Goal: Task Accomplishment & Management: Complete application form

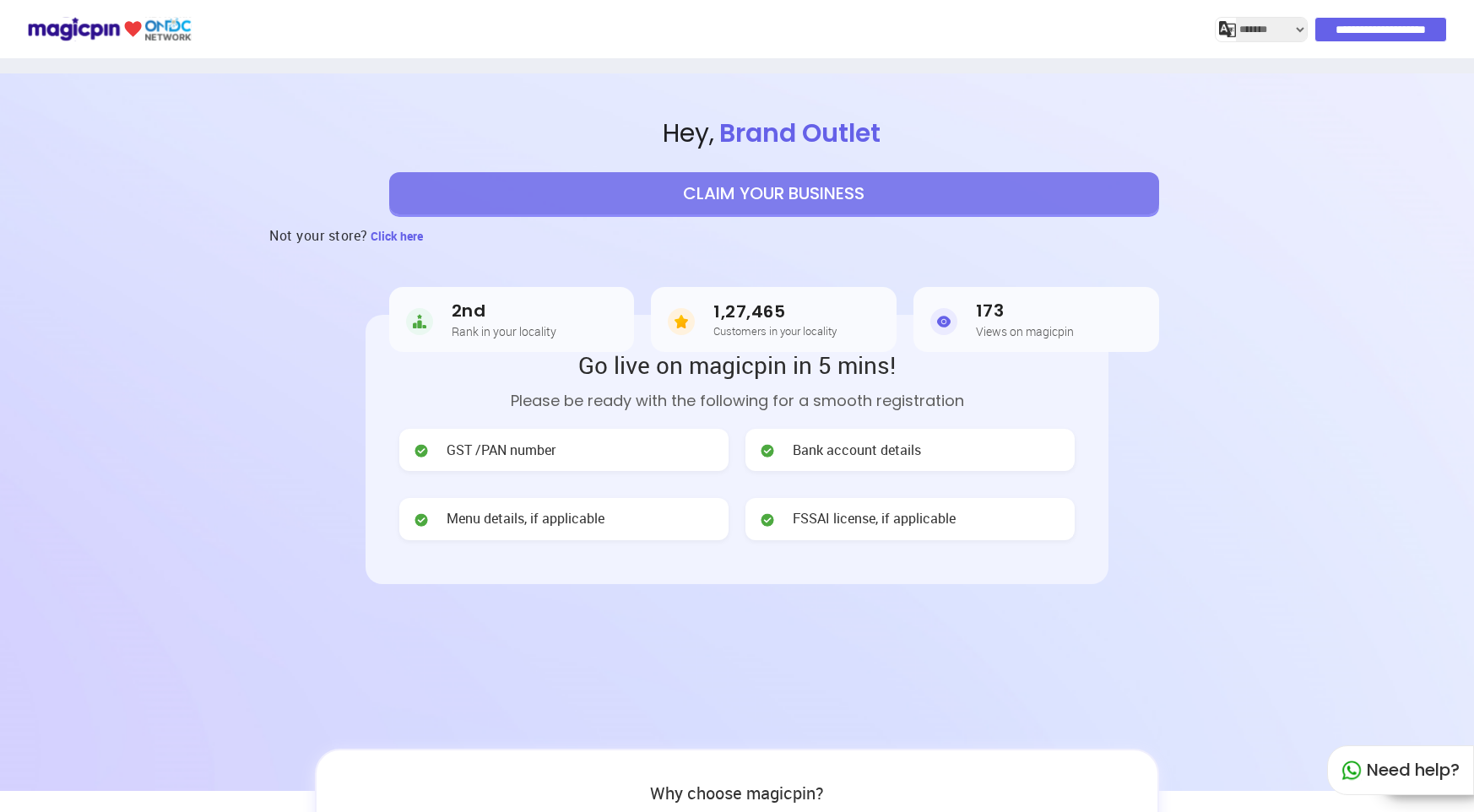
select select "*******"
click at [746, 190] on button "CLAIM YOUR BUSINESS" at bounding box center [774, 193] width 770 height 43
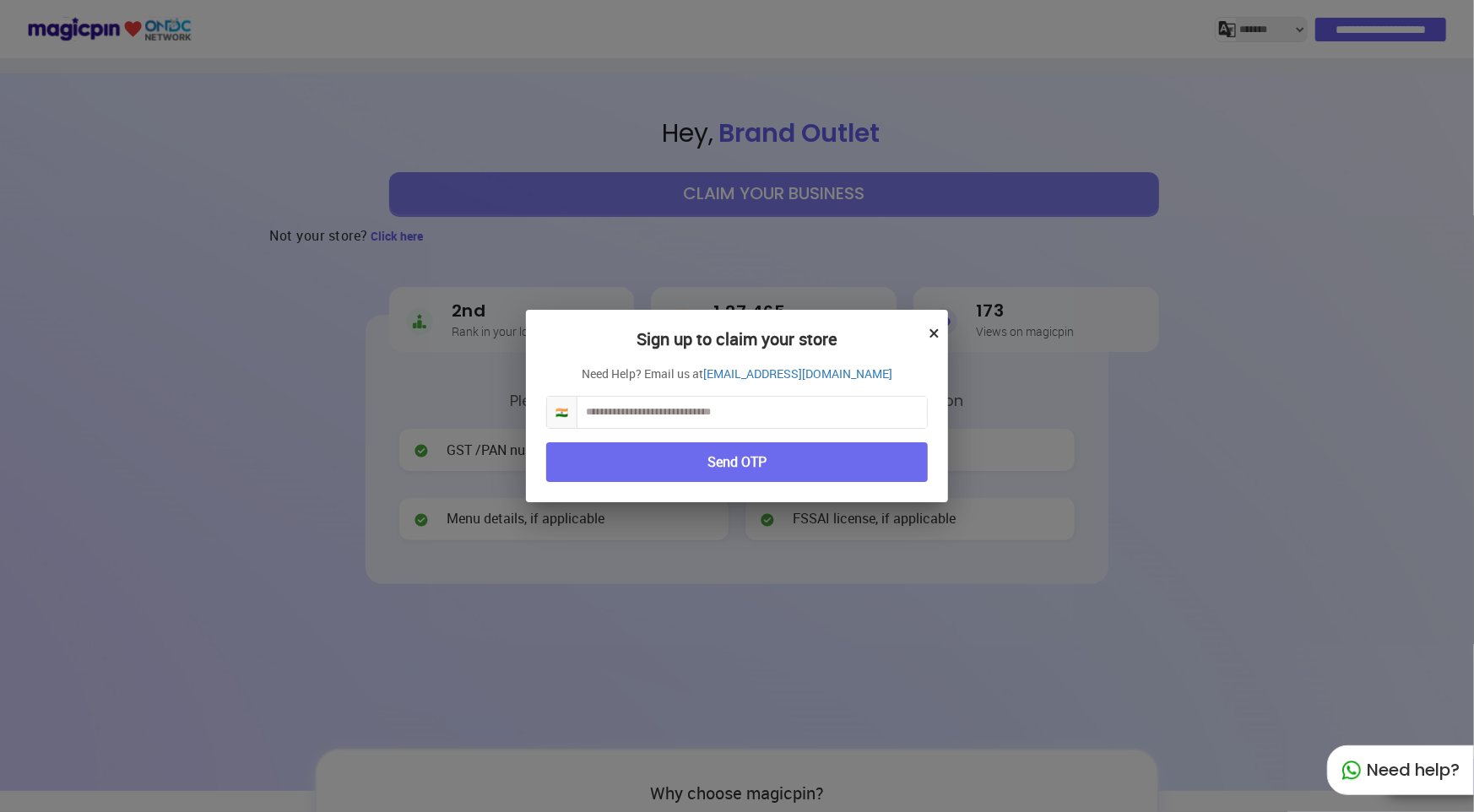
click at [757, 421] on input "text" at bounding box center [752, 412] width 350 height 31
type input "**********"
click at [833, 459] on button "Send OTP" at bounding box center [737, 462] width 381 height 40
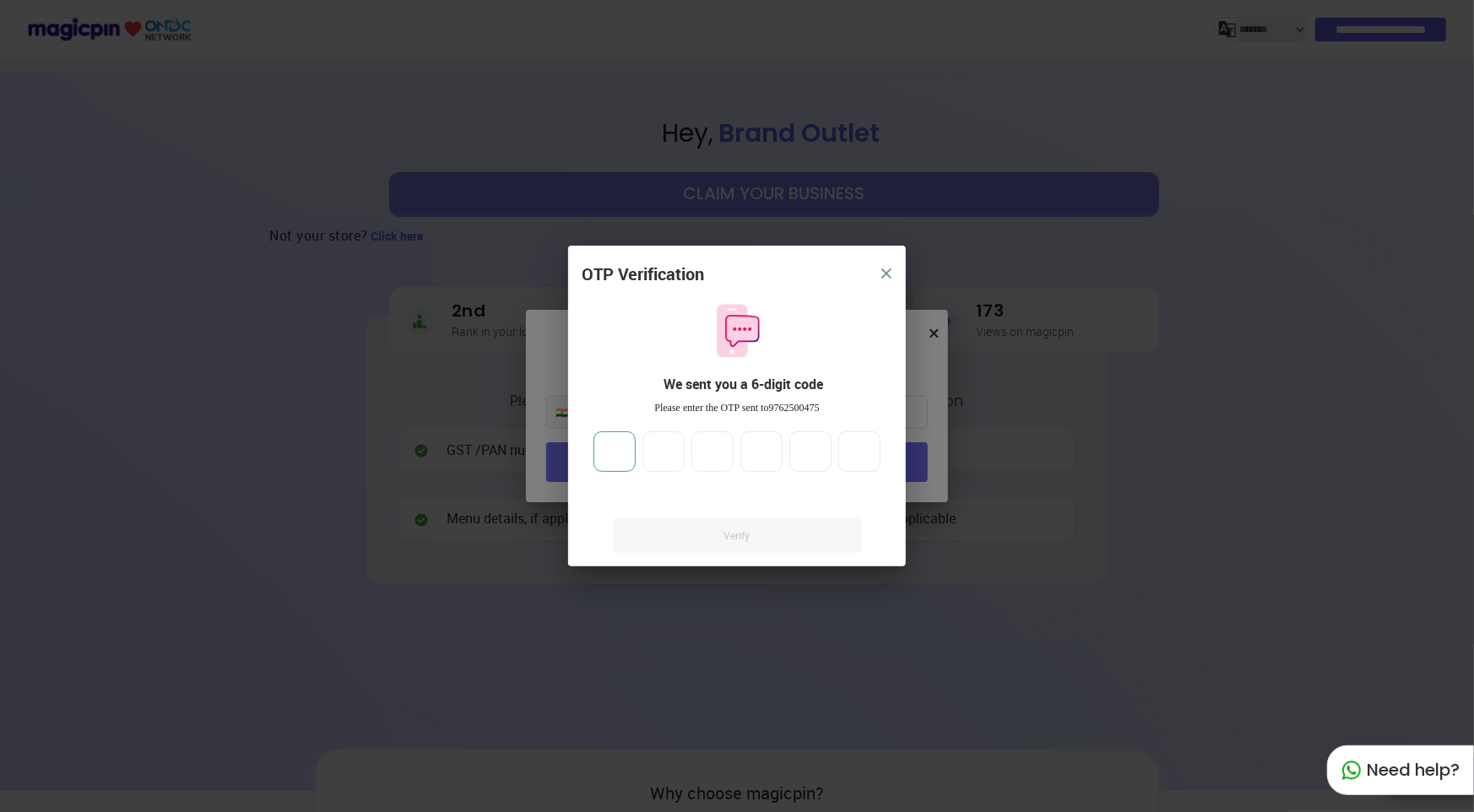
click at [619, 456] on input "number" at bounding box center [615, 451] width 43 height 41
type input "*"
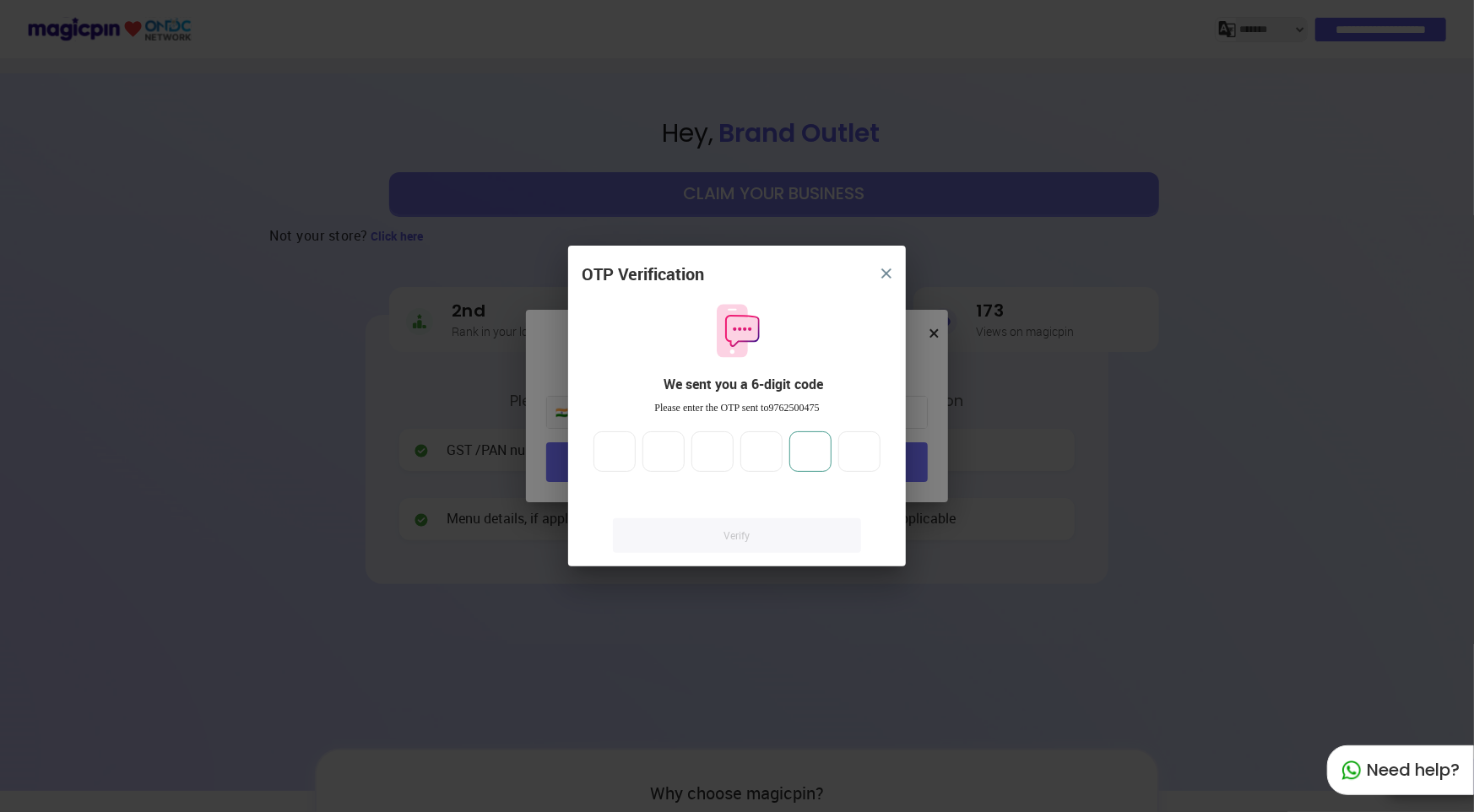
type input "*"
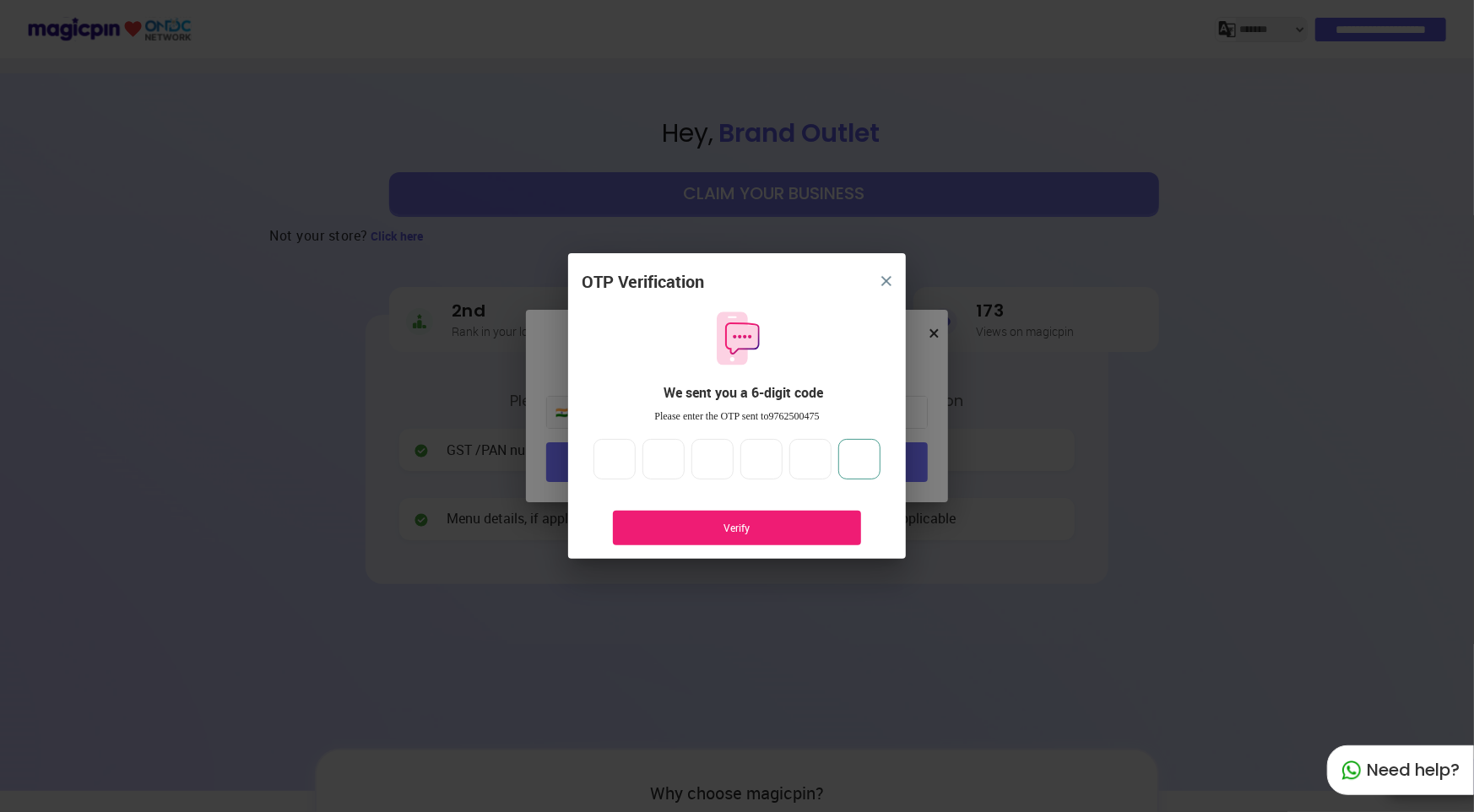
type input "*"
click at [751, 510] on div "Verify" at bounding box center [737, 527] width 248 height 35
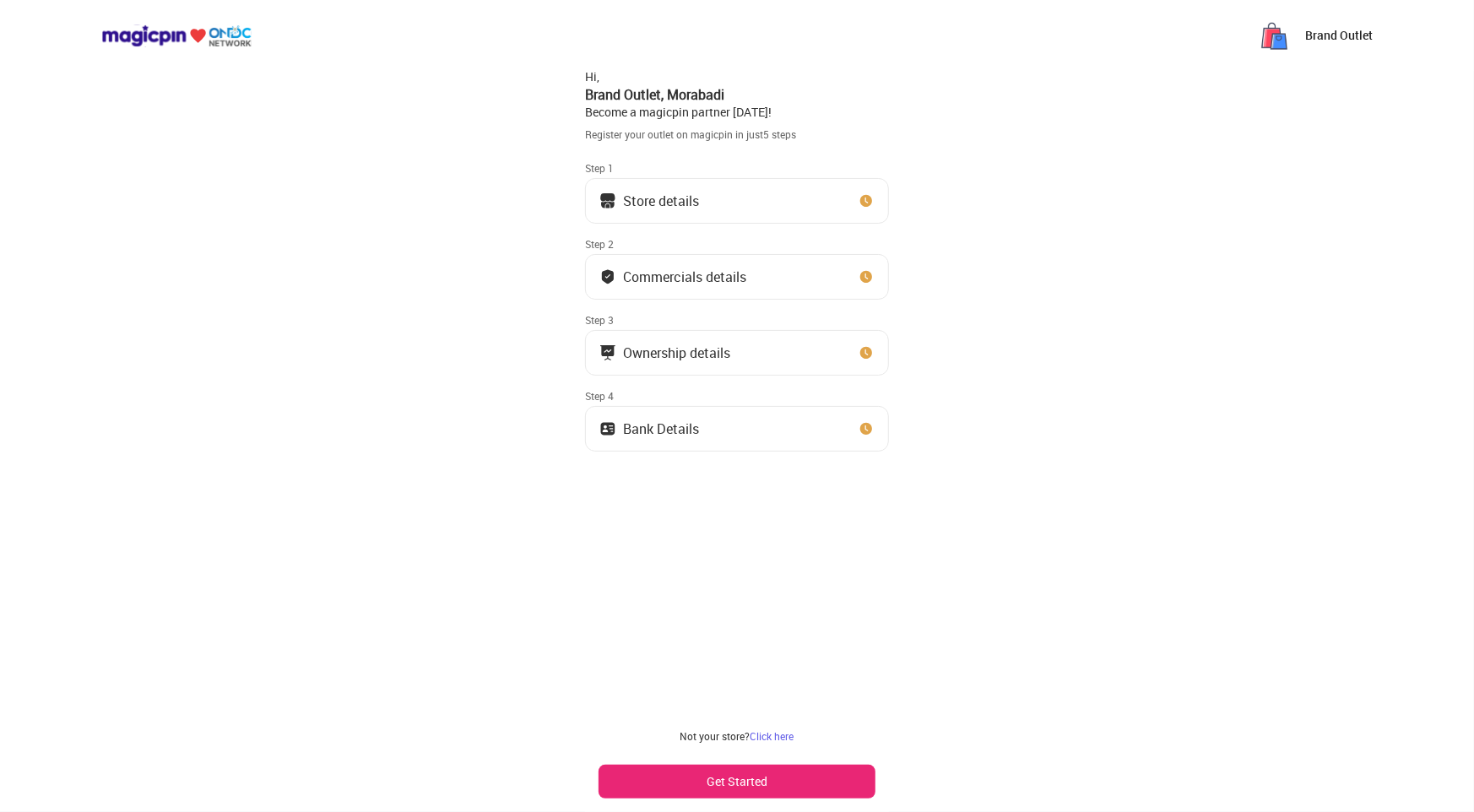
click at [792, 776] on button "Get Started" at bounding box center [737, 781] width 277 height 34
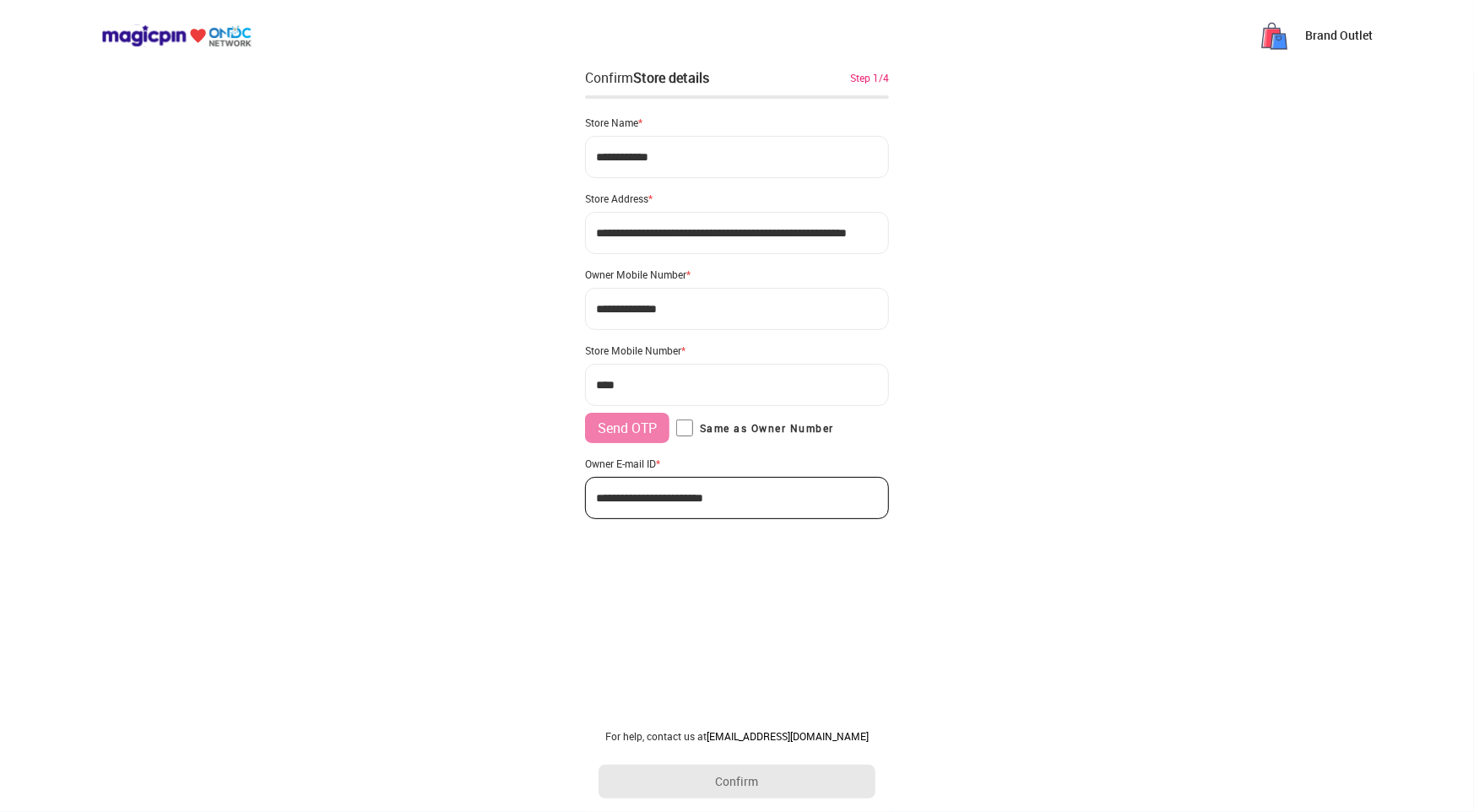
click at [654, 390] on input "***" at bounding box center [737, 384] width 304 height 43
paste input "**********"
type input "**********"
click at [652, 439] on button "Send OTP" at bounding box center [627, 428] width 84 height 31
click at [612, 416] on input "number" at bounding box center [627, 428] width 84 height 31
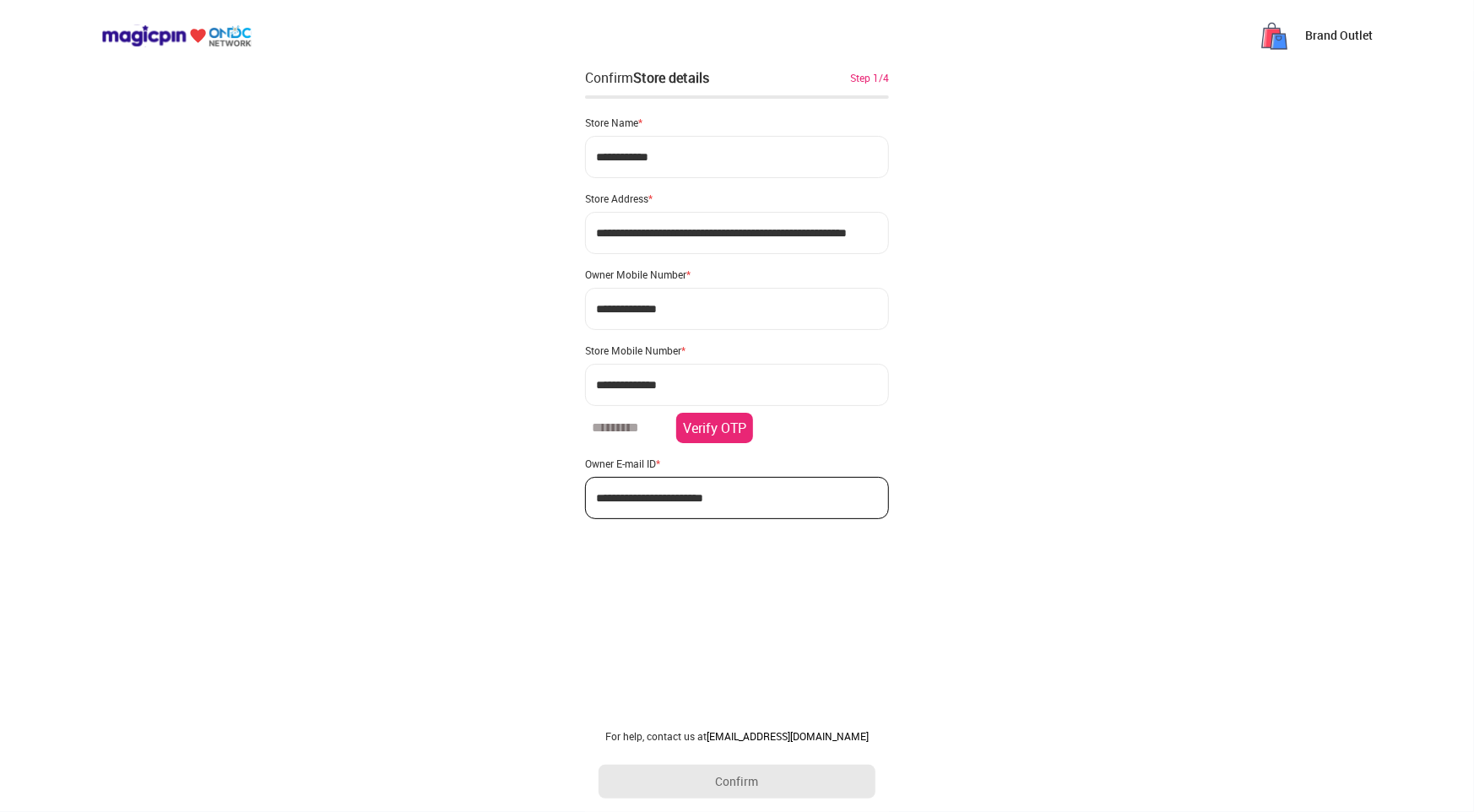
type input "******"
click at [718, 415] on button "Verify OTP" at bounding box center [714, 430] width 76 height 34
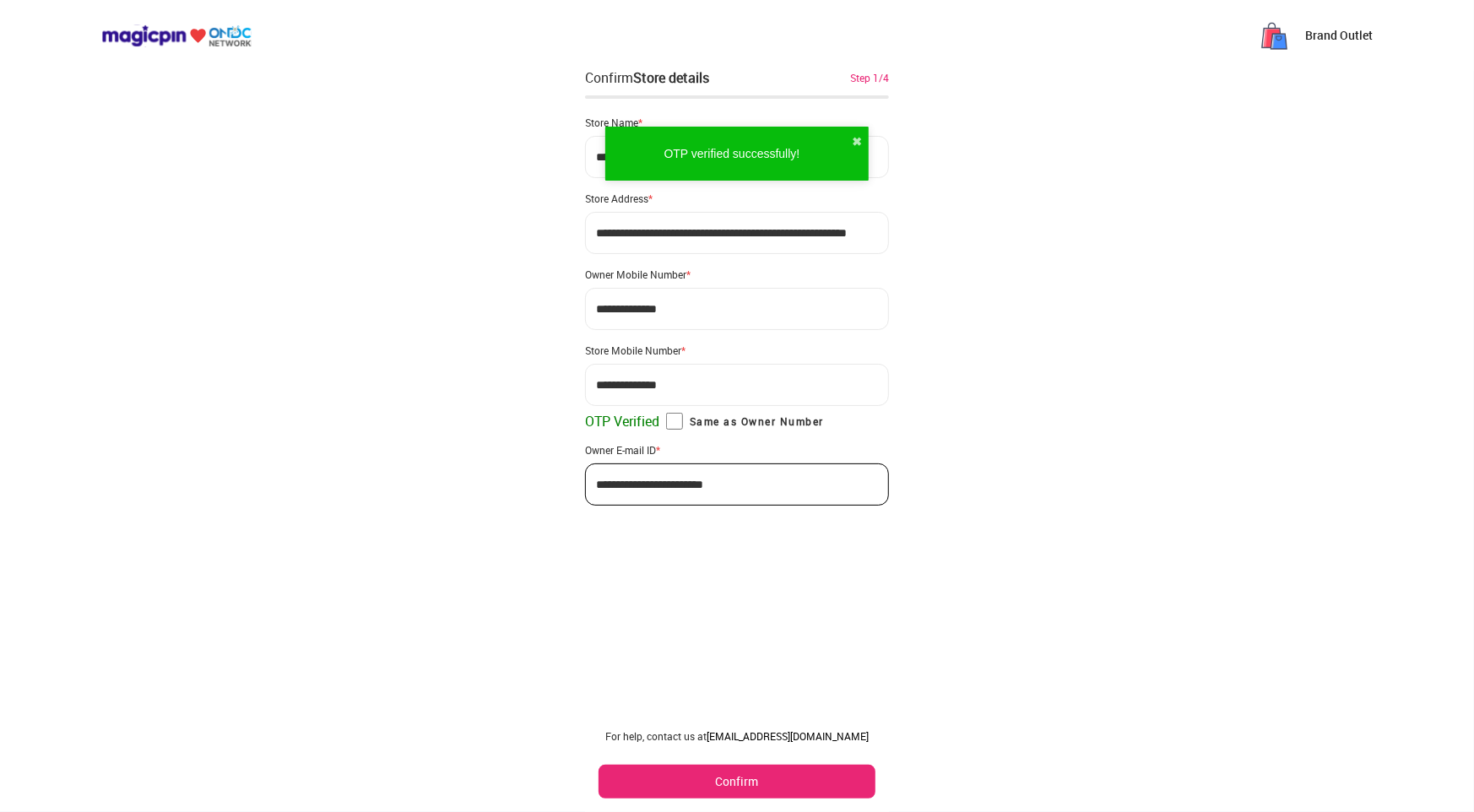
click at [756, 778] on button "Confirm" at bounding box center [737, 781] width 277 height 34
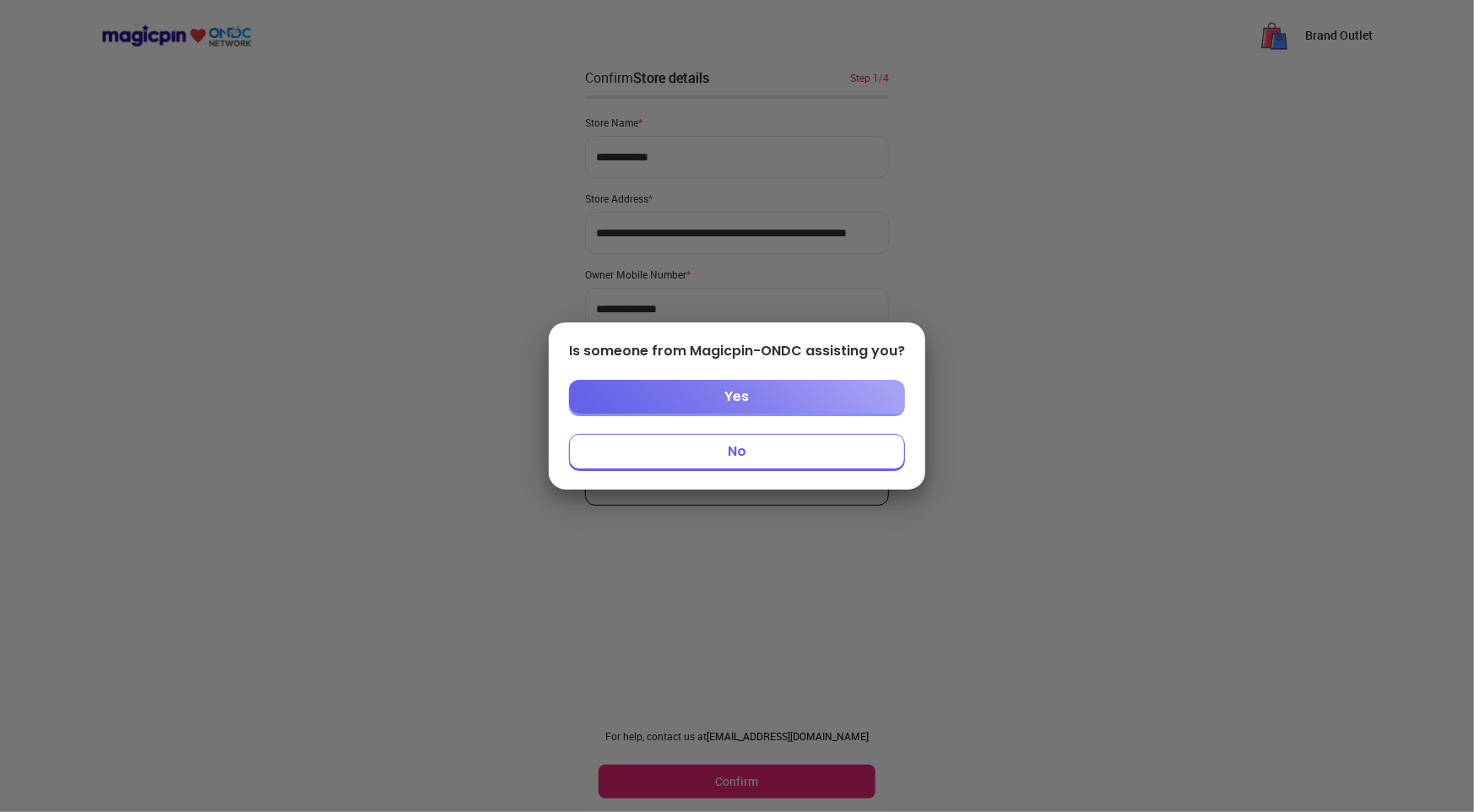
click at [797, 454] on button "No" at bounding box center [737, 452] width 336 height 36
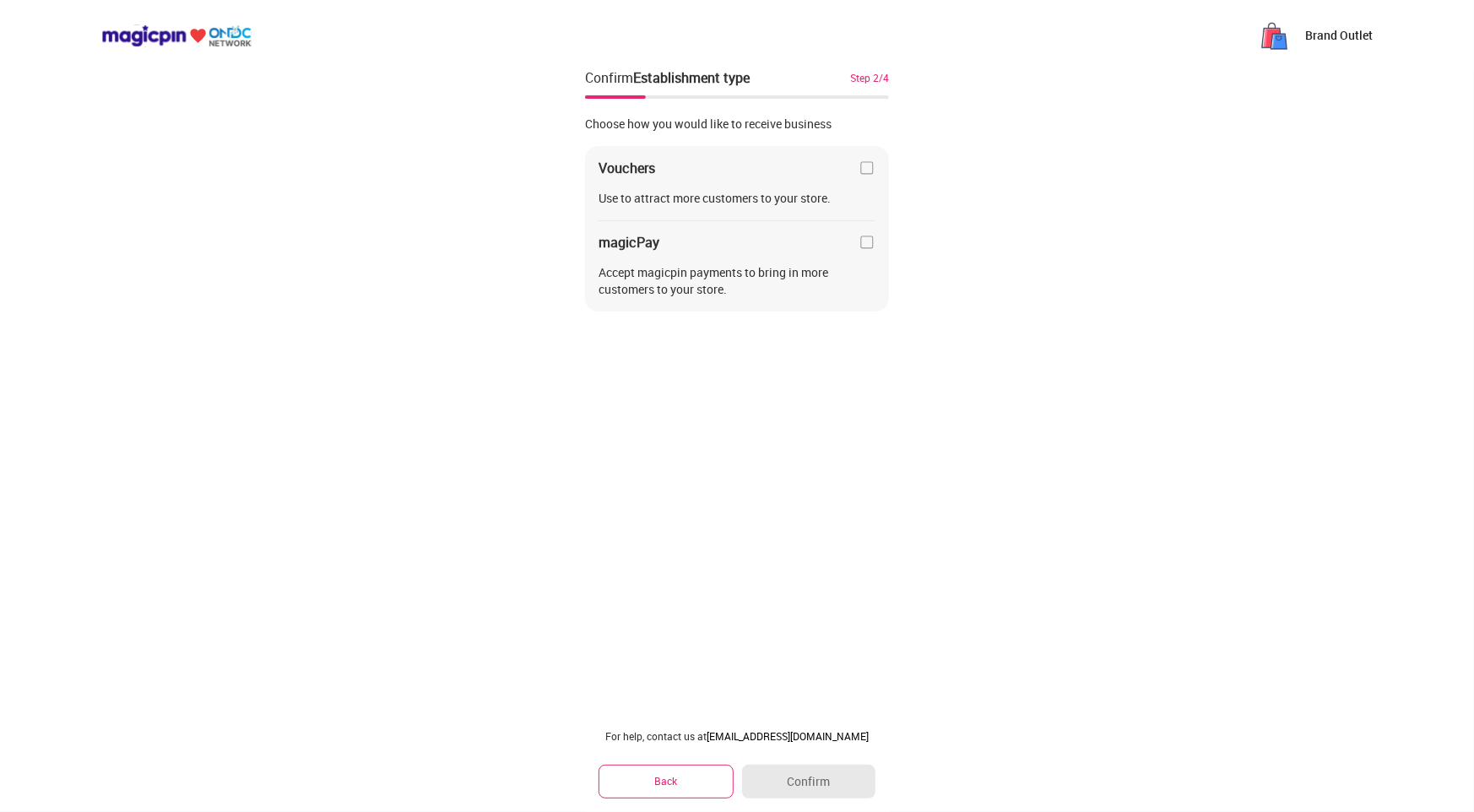
click at [868, 237] on img at bounding box center [867, 241] width 17 height 17
click at [865, 168] on img at bounding box center [867, 168] width 17 height 17
click at [823, 782] on button "Confirm" at bounding box center [809, 781] width 133 height 34
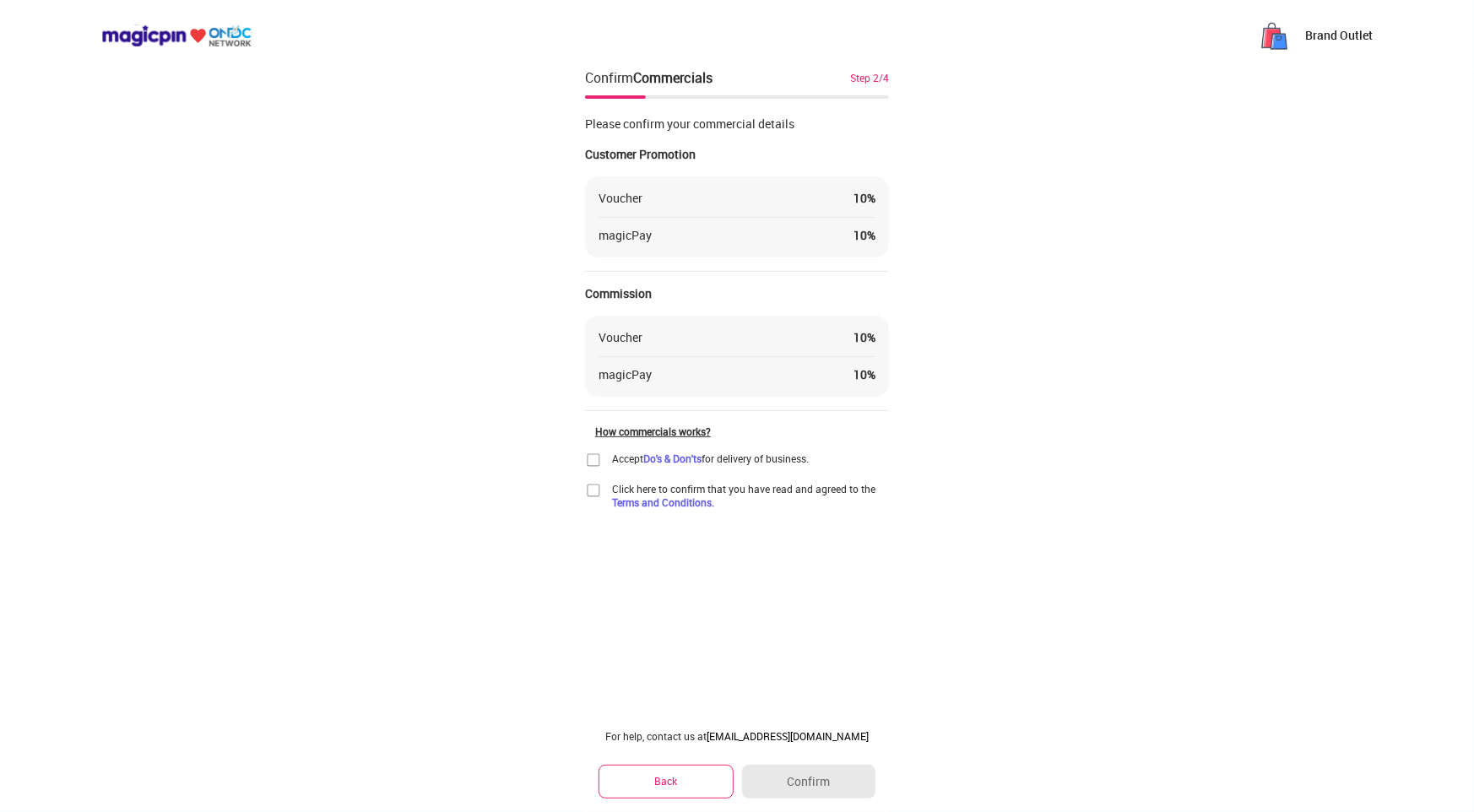
click at [600, 462] on img at bounding box center [593, 460] width 17 height 17
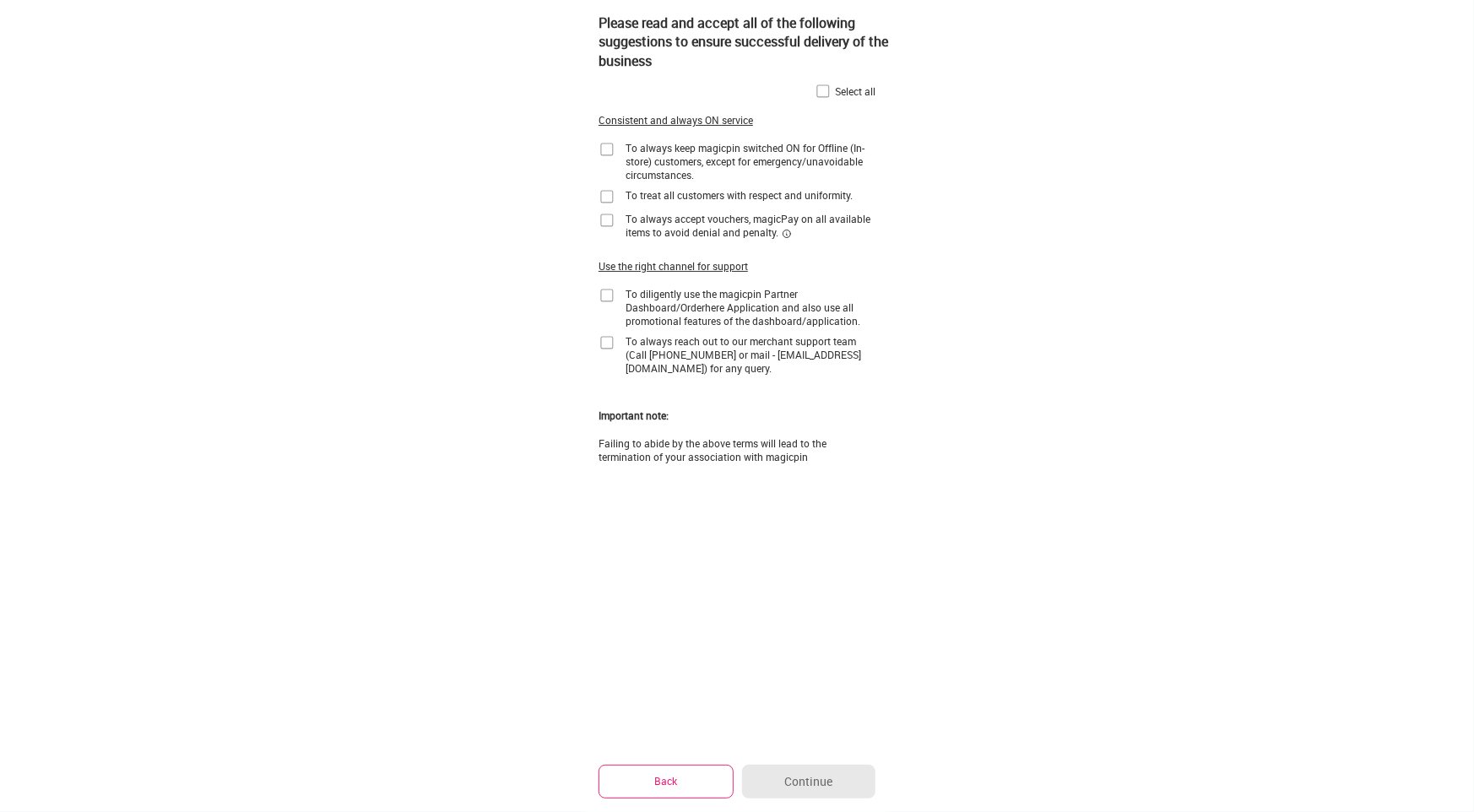
click at [682, 778] on button "Back" at bounding box center [666, 780] width 135 height 33
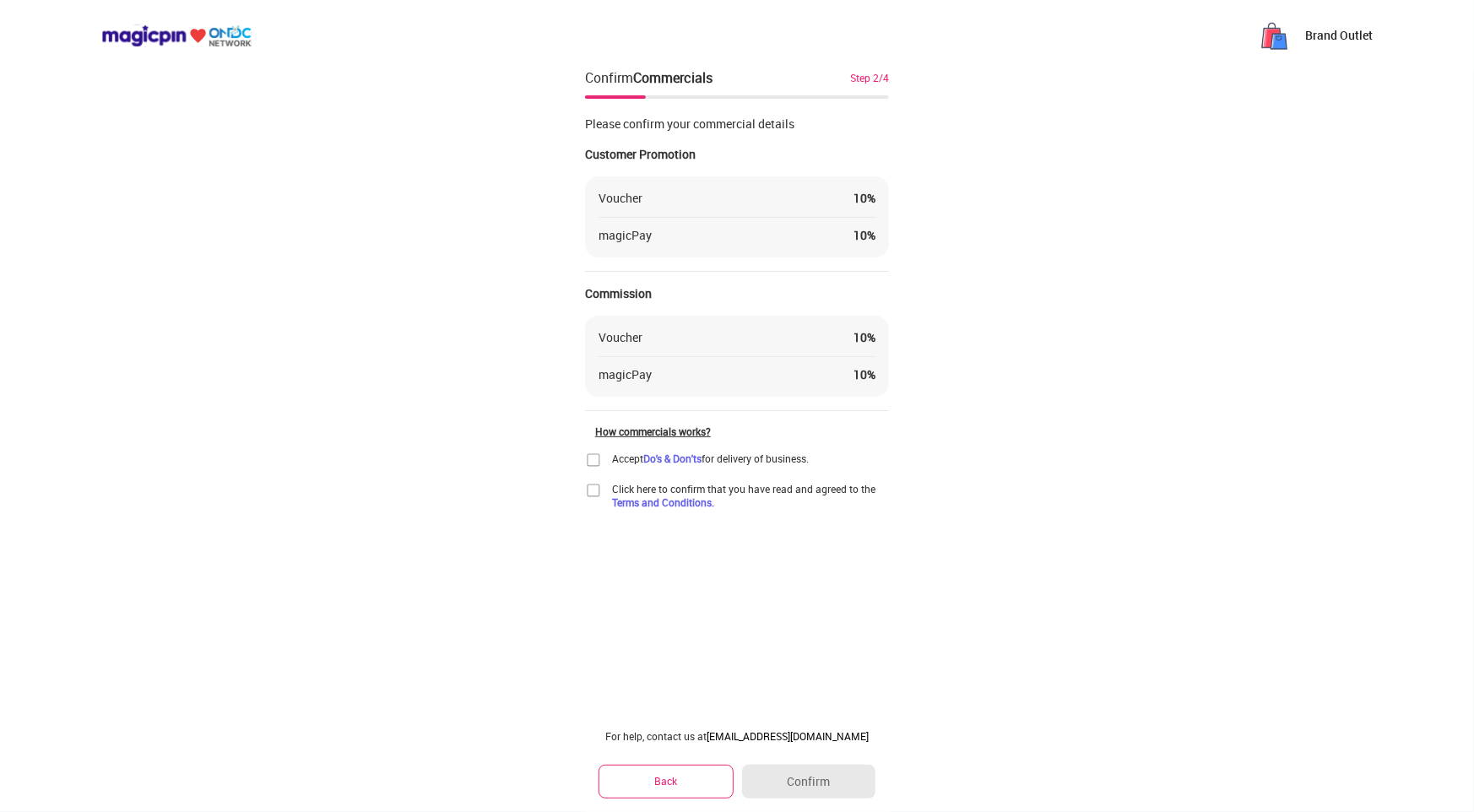
click at [671, 772] on button "Back" at bounding box center [666, 780] width 135 height 33
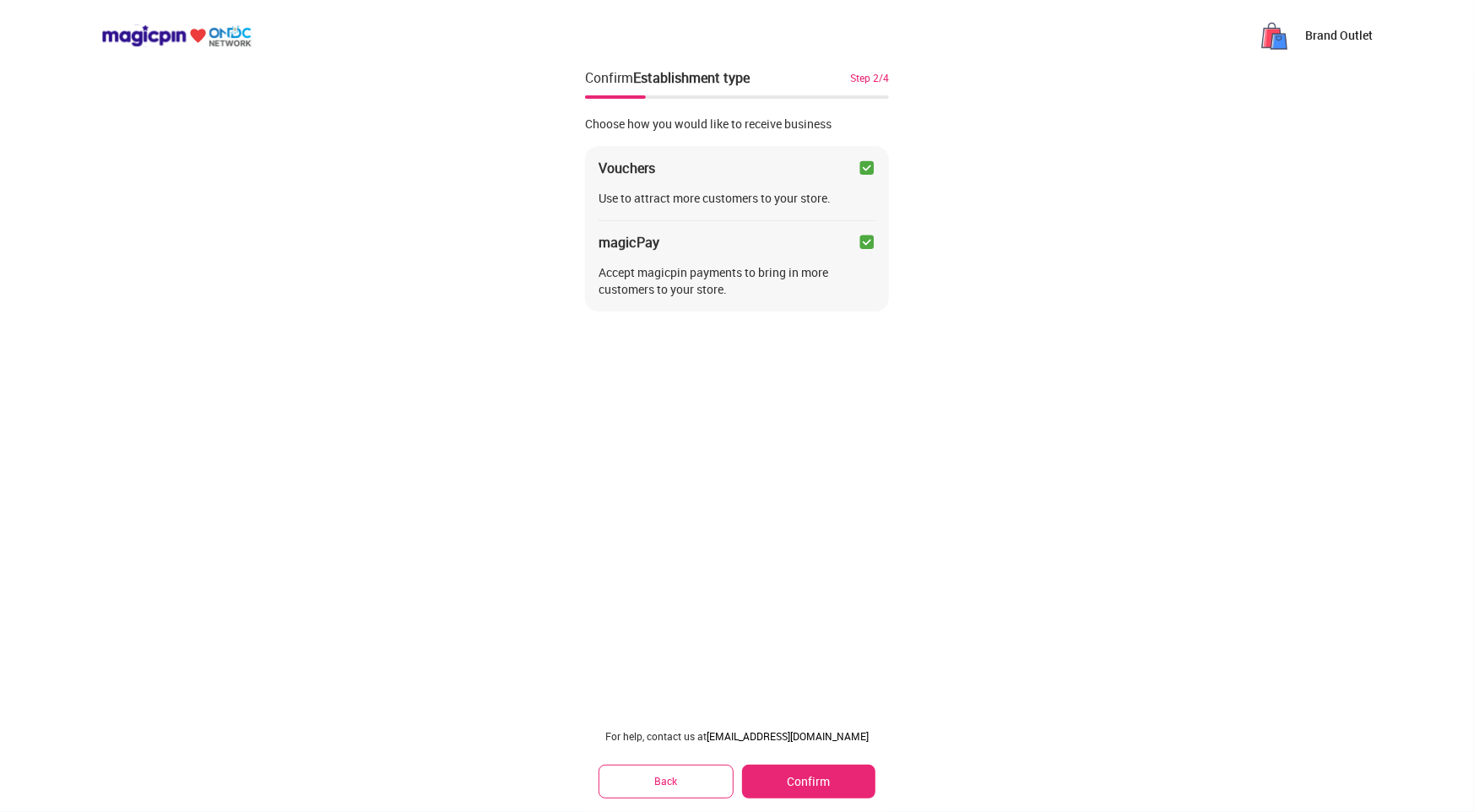
click at [869, 247] on img at bounding box center [867, 241] width 17 height 17
click at [868, 172] on img at bounding box center [867, 168] width 17 height 17
click at [869, 242] on img at bounding box center [867, 241] width 17 height 17
click at [836, 771] on button "Confirm" at bounding box center [809, 781] width 133 height 34
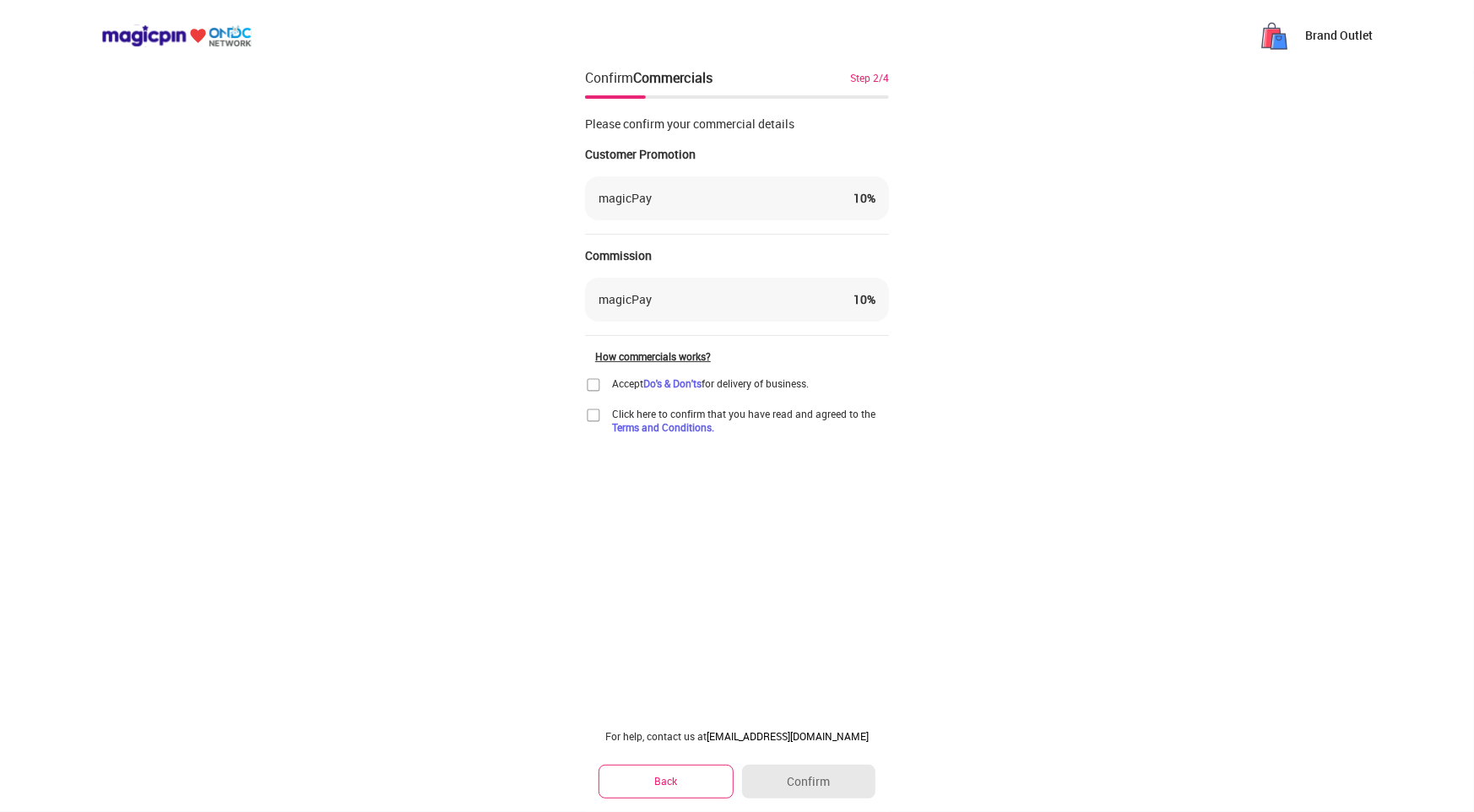
click at [681, 191] on div "magicPay 10 %" at bounding box center [737, 198] width 277 height 17
click at [793, 289] on div "magicPay 10 %" at bounding box center [737, 300] width 304 height 44
click at [726, 306] on div "magicPay 10 %" at bounding box center [737, 299] width 277 height 17
click at [587, 387] on img at bounding box center [593, 384] width 17 height 17
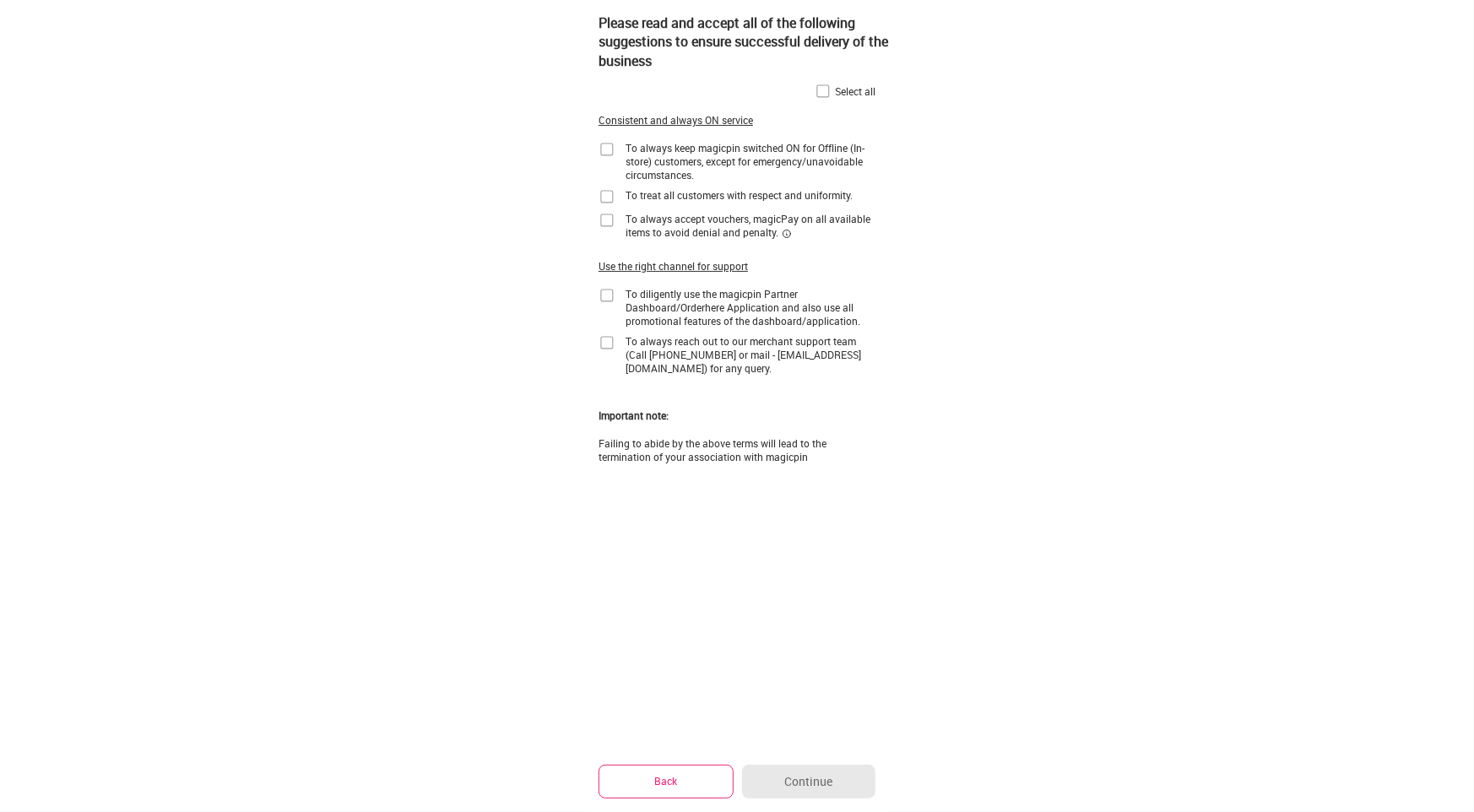
click at [608, 151] on img at bounding box center [607, 149] width 17 height 17
click at [604, 197] on img at bounding box center [607, 197] width 17 height 17
click at [816, 87] on img at bounding box center [822, 90] width 17 height 17
click at [774, 776] on button "Continue" at bounding box center [809, 781] width 133 height 34
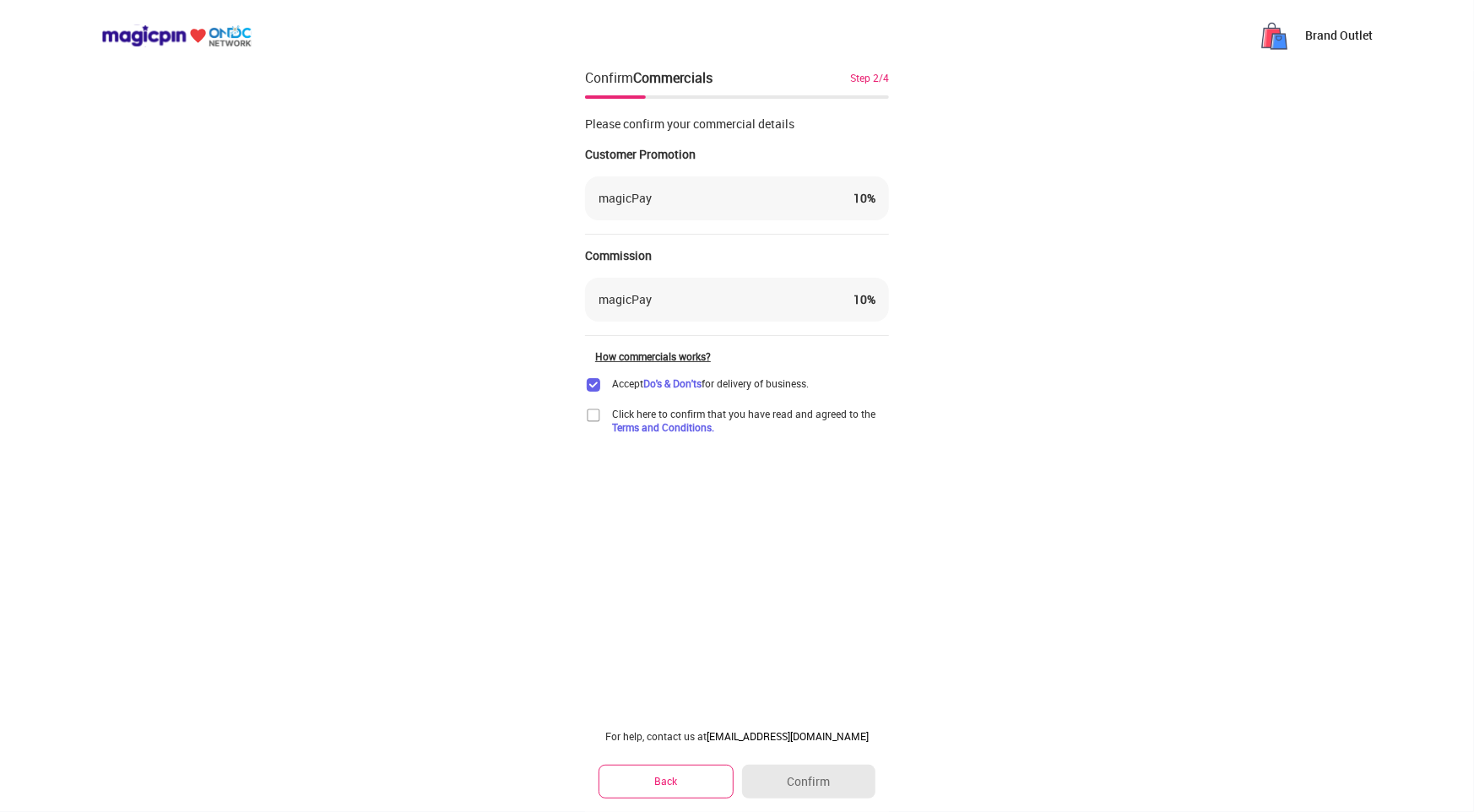
click at [594, 419] on img at bounding box center [593, 415] width 17 height 17
click at [795, 776] on button "Confirm" at bounding box center [809, 781] width 133 height 34
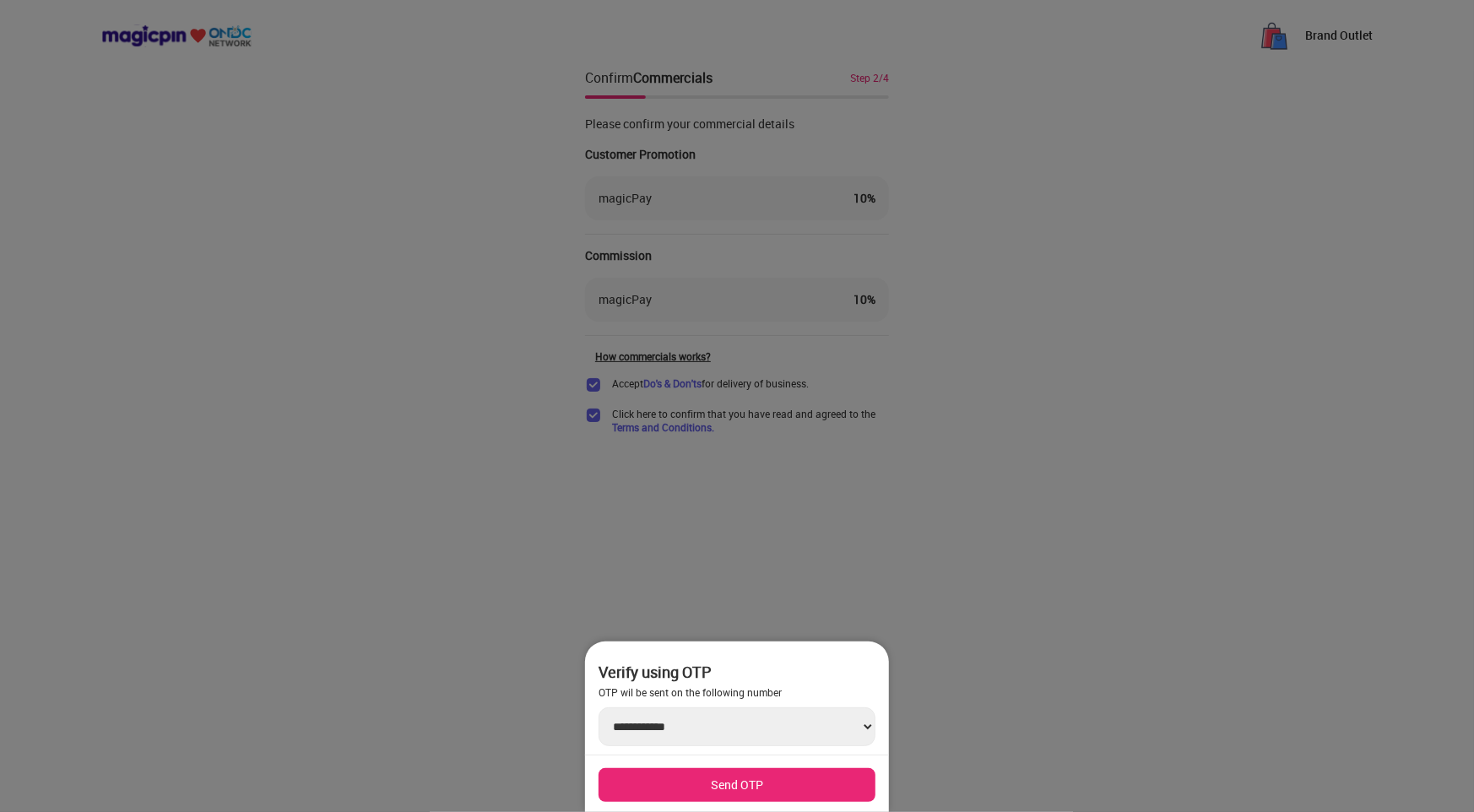
click at [759, 790] on button "Send OTP" at bounding box center [737, 785] width 277 height 34
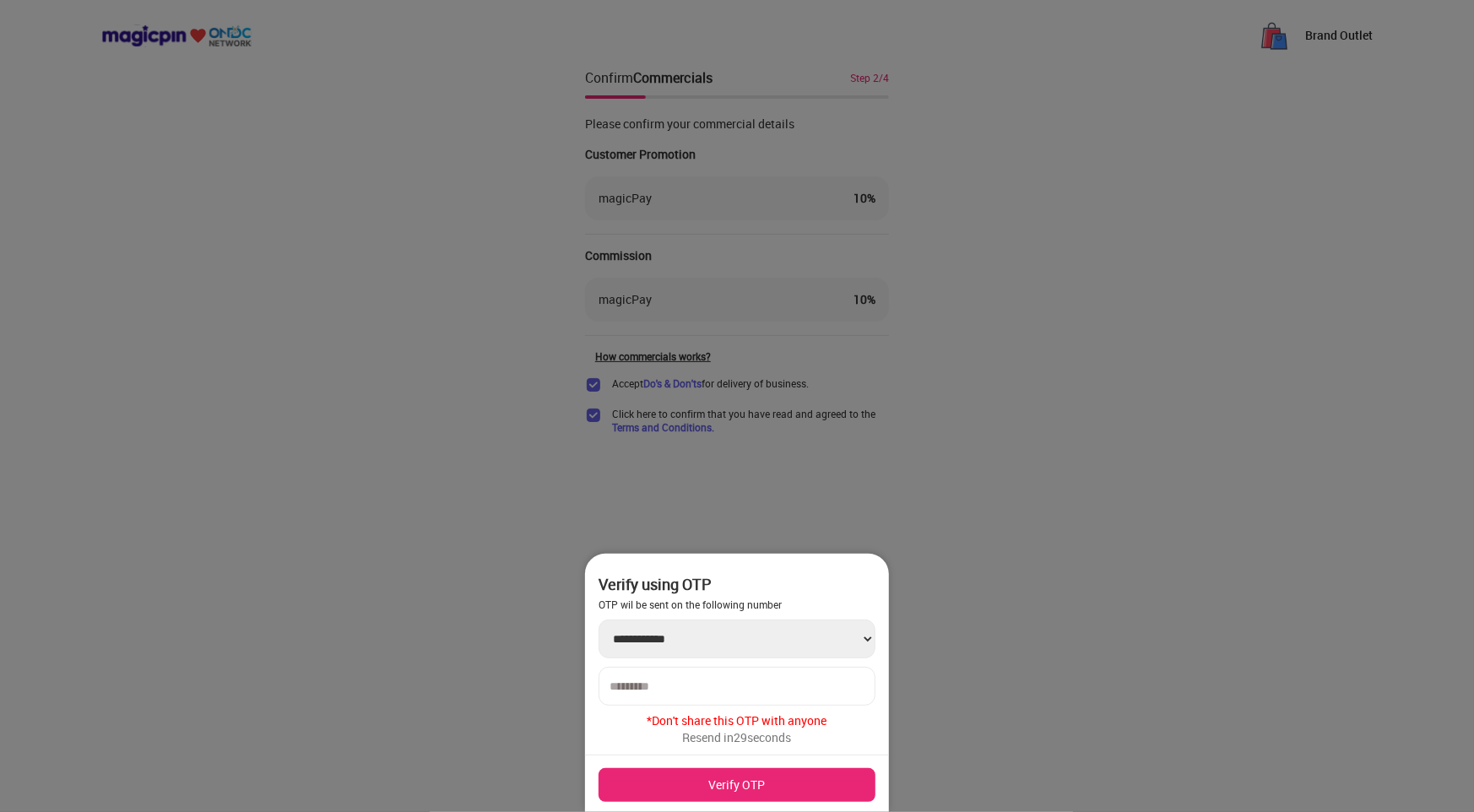
click at [752, 691] on input "number" at bounding box center [737, 686] width 255 height 14
type input "******"
click at [744, 787] on button "Verify OTP" at bounding box center [737, 785] width 277 height 34
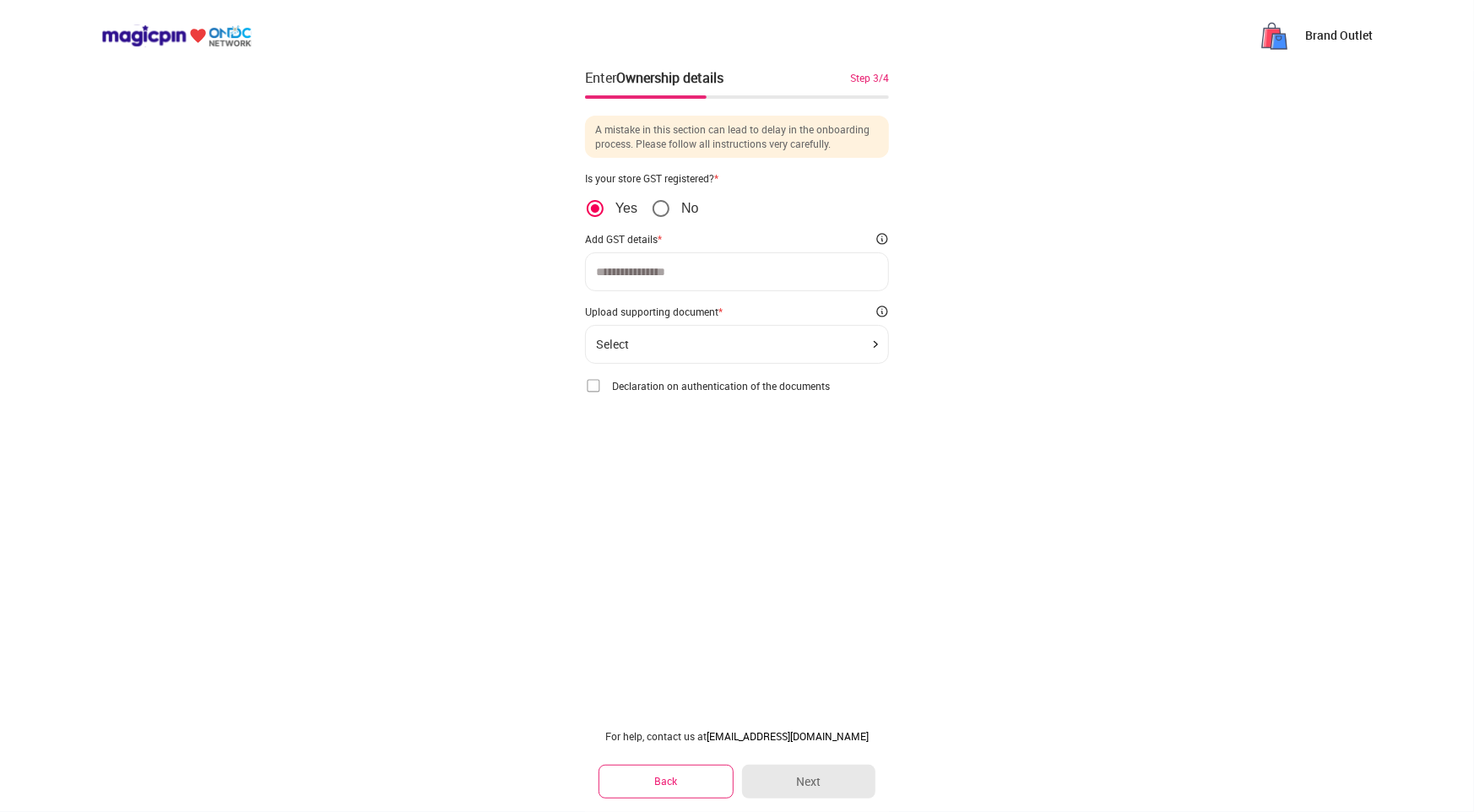
click at [678, 783] on button "Back" at bounding box center [666, 780] width 135 height 33
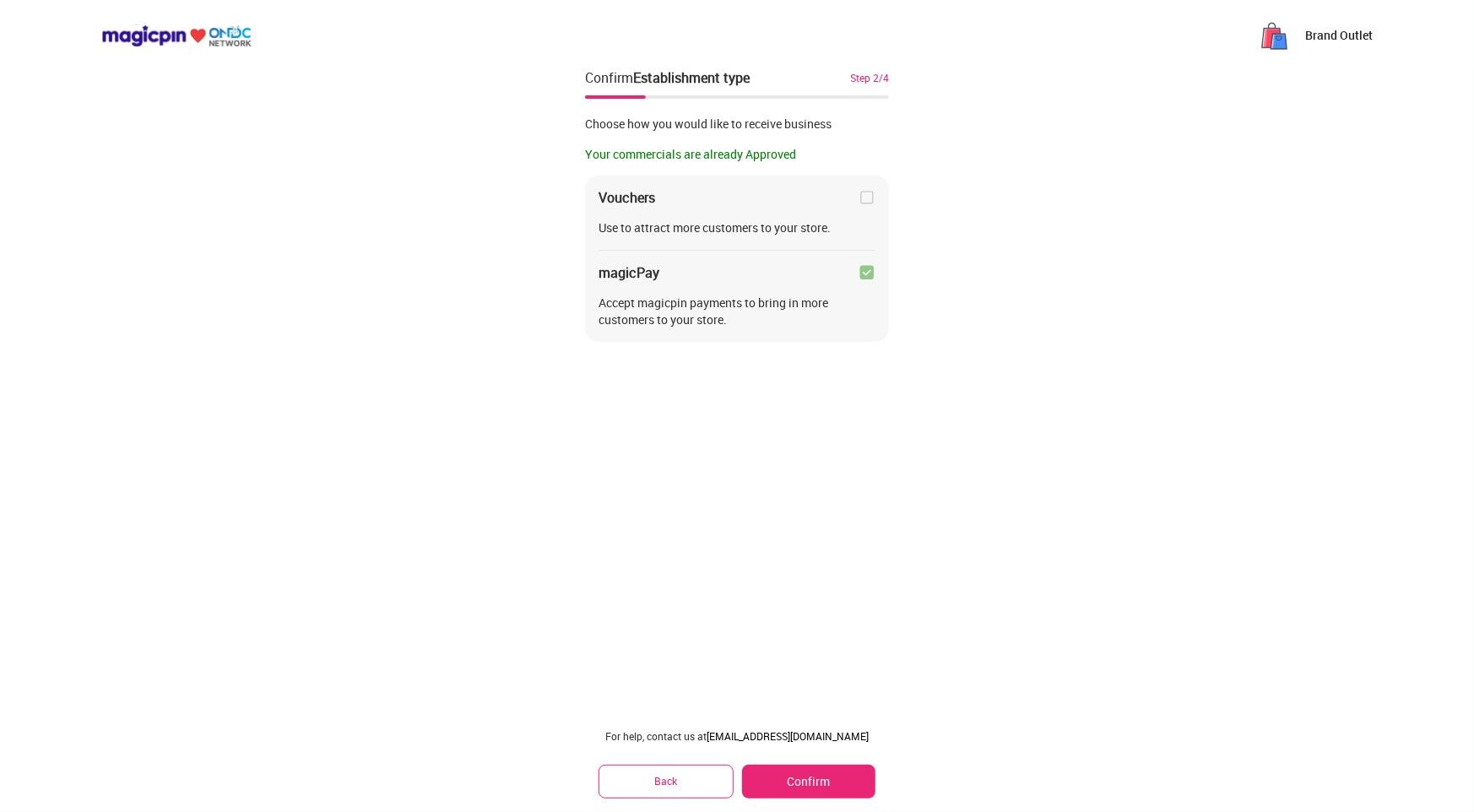
click at [678, 783] on button "Back" at bounding box center [666, 780] width 135 height 33
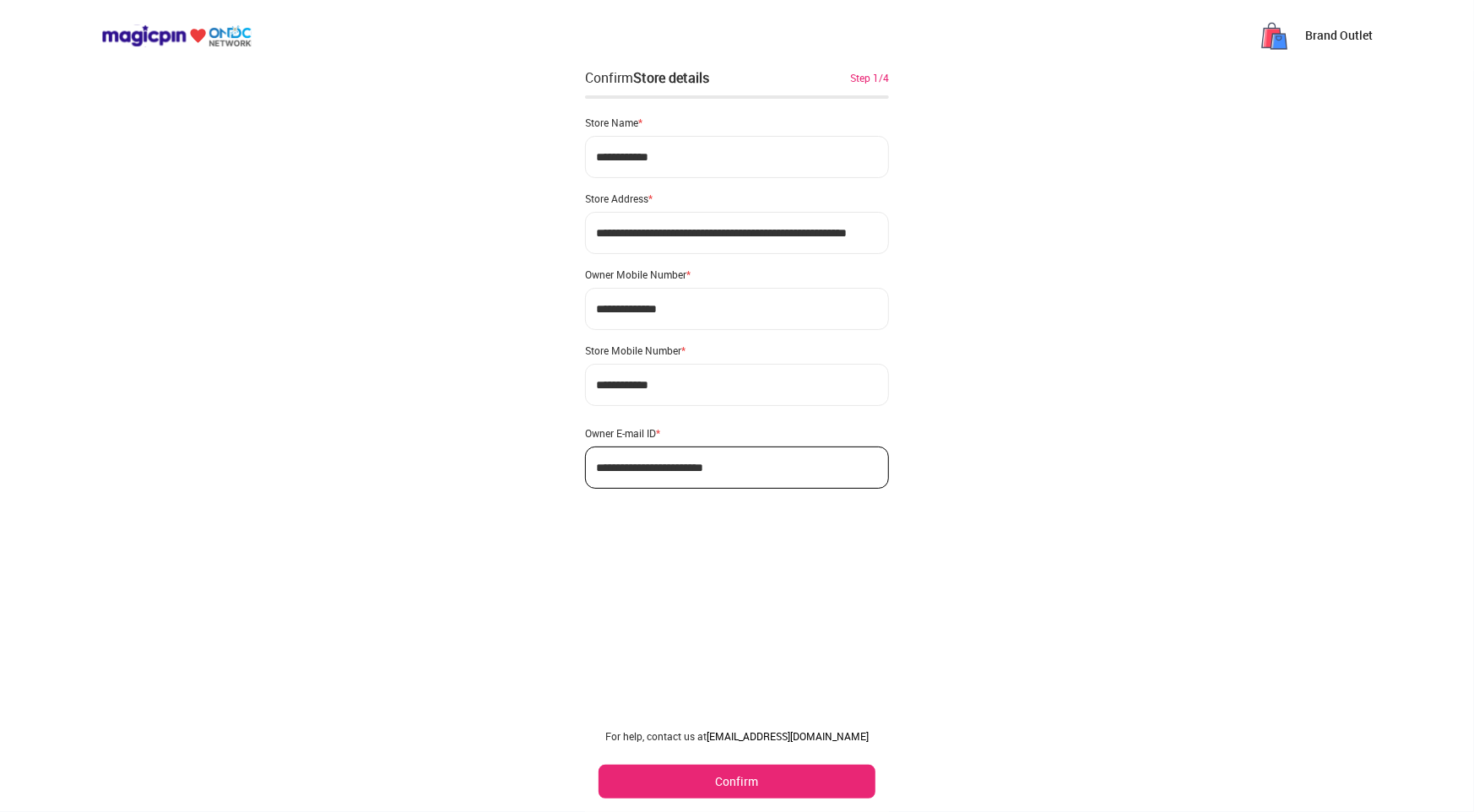
click at [678, 783] on button "Confirm" at bounding box center [737, 781] width 277 height 34
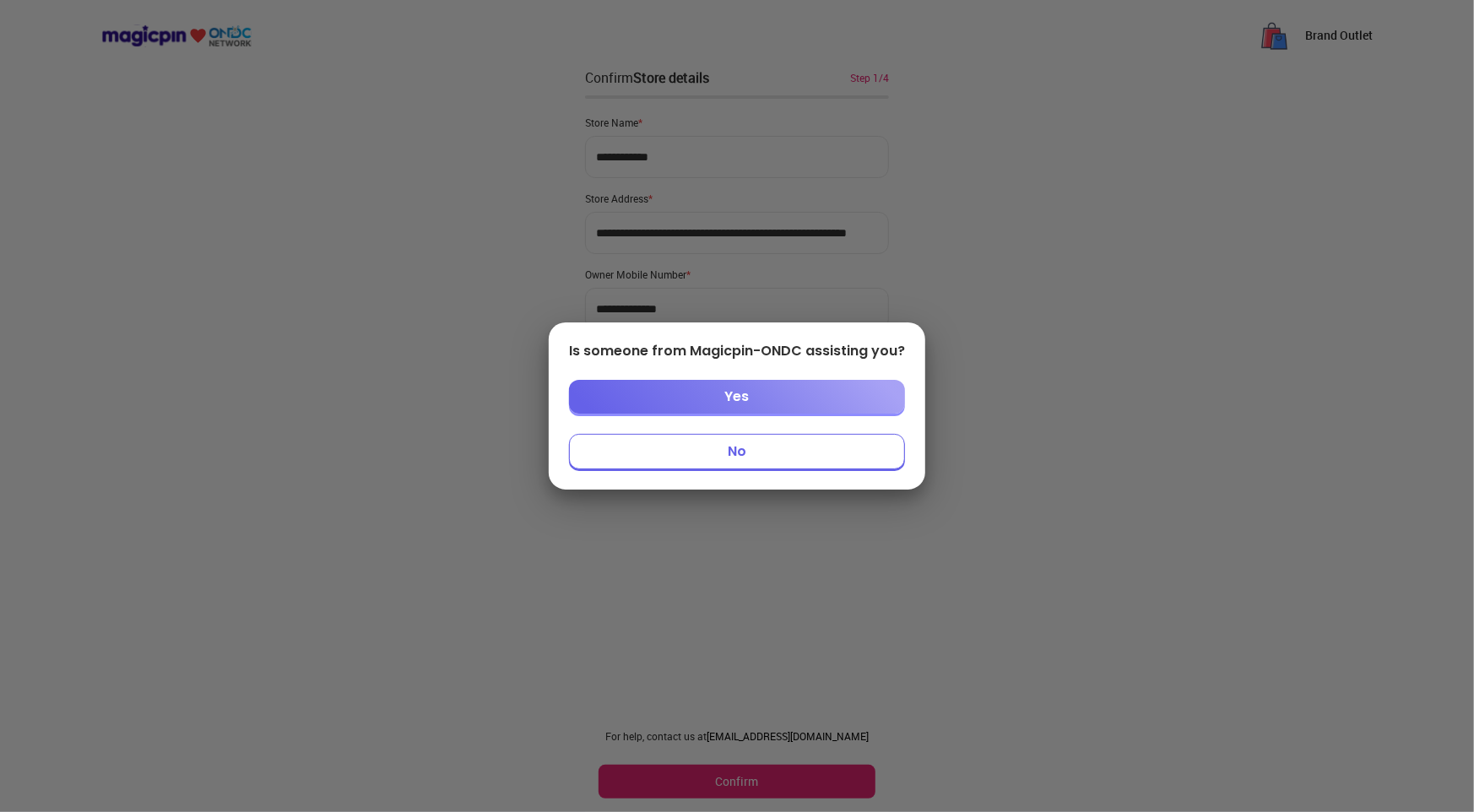
click at [763, 452] on button "No" at bounding box center [737, 452] width 336 height 36
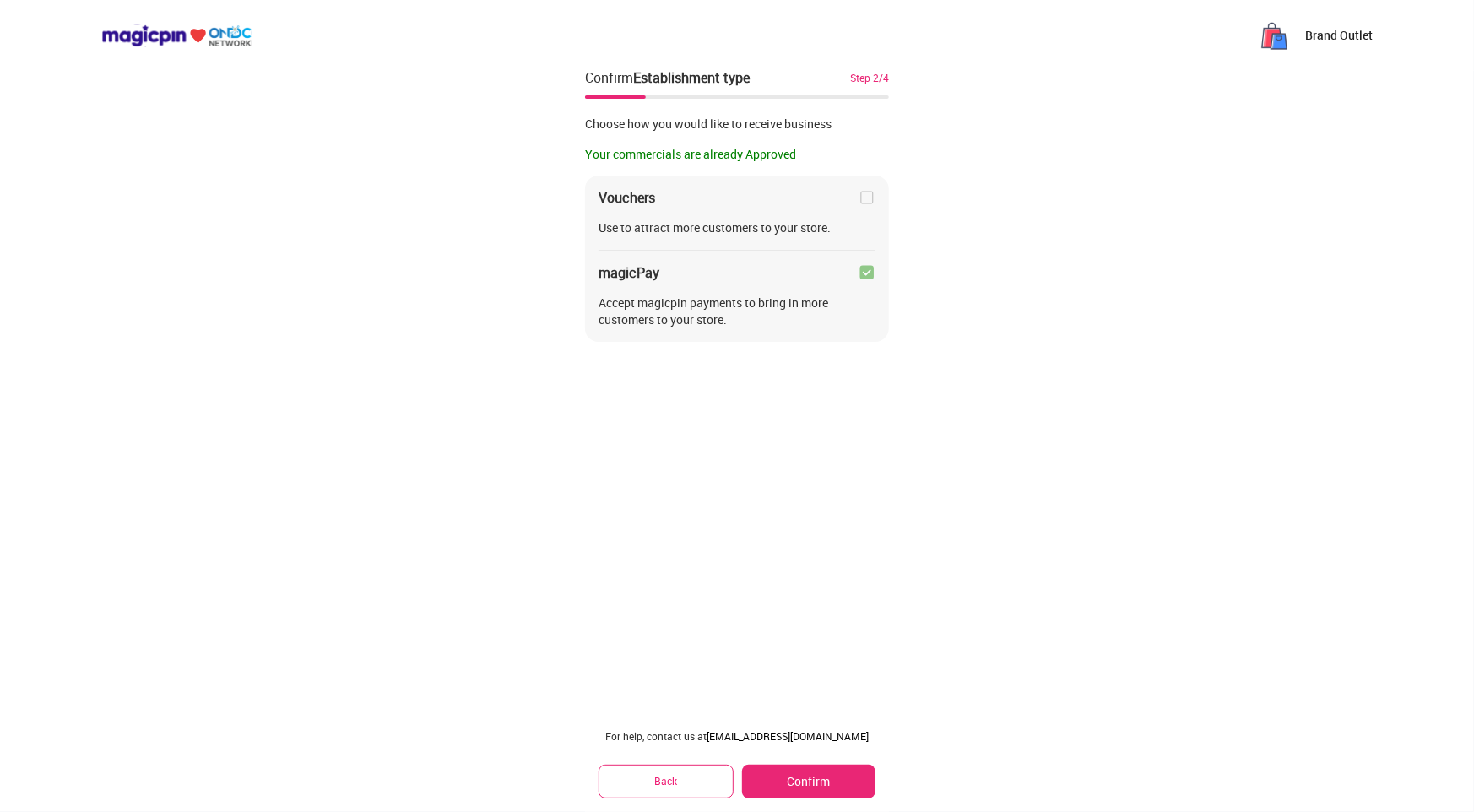
click at [666, 787] on button "Back" at bounding box center [666, 780] width 135 height 33
